Goal: Communication & Community: Participate in discussion

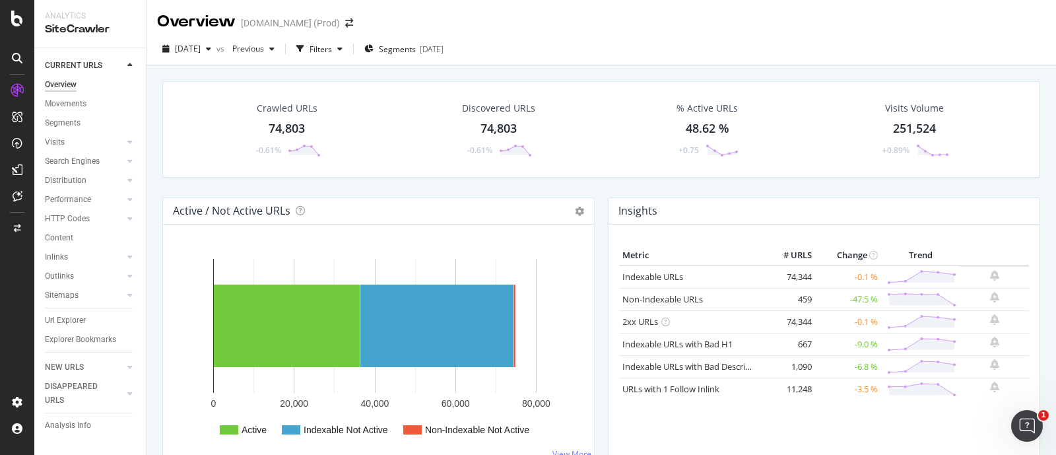
click at [710, 20] on div "Overview [DOMAIN_NAME] (Prod)" at bounding box center [601, 16] width 909 height 33
click at [1040, 430] on div "Ouvrir le Messenger Intercom" at bounding box center [1025, 424] width 44 height 44
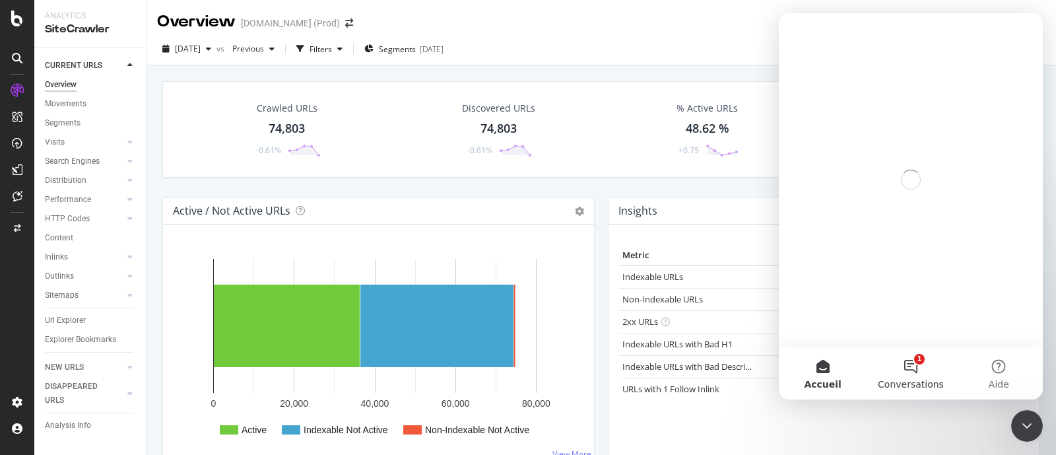
click at [911, 362] on button "1 Conversations" at bounding box center [911, 373] width 88 height 53
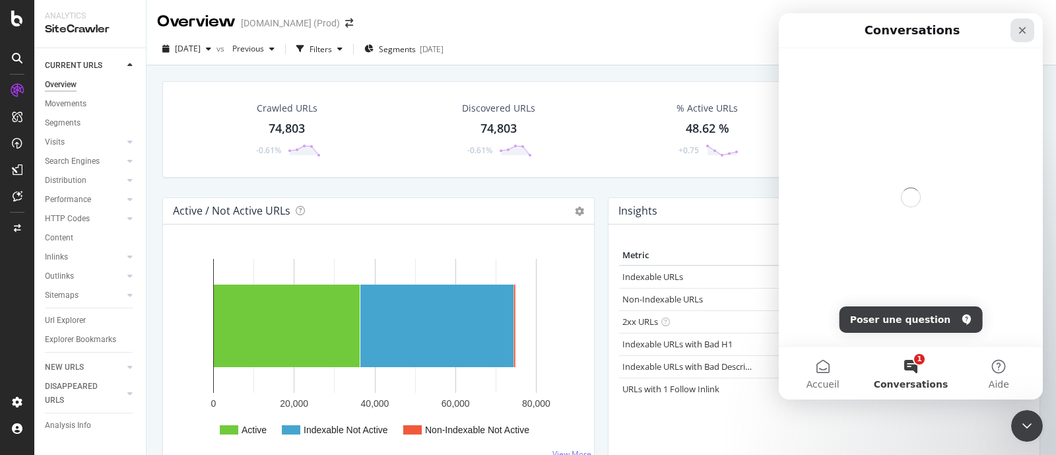
click at [1020, 29] on icon "Fermer" at bounding box center [1022, 30] width 11 height 11
